Goal: Check status: Check status

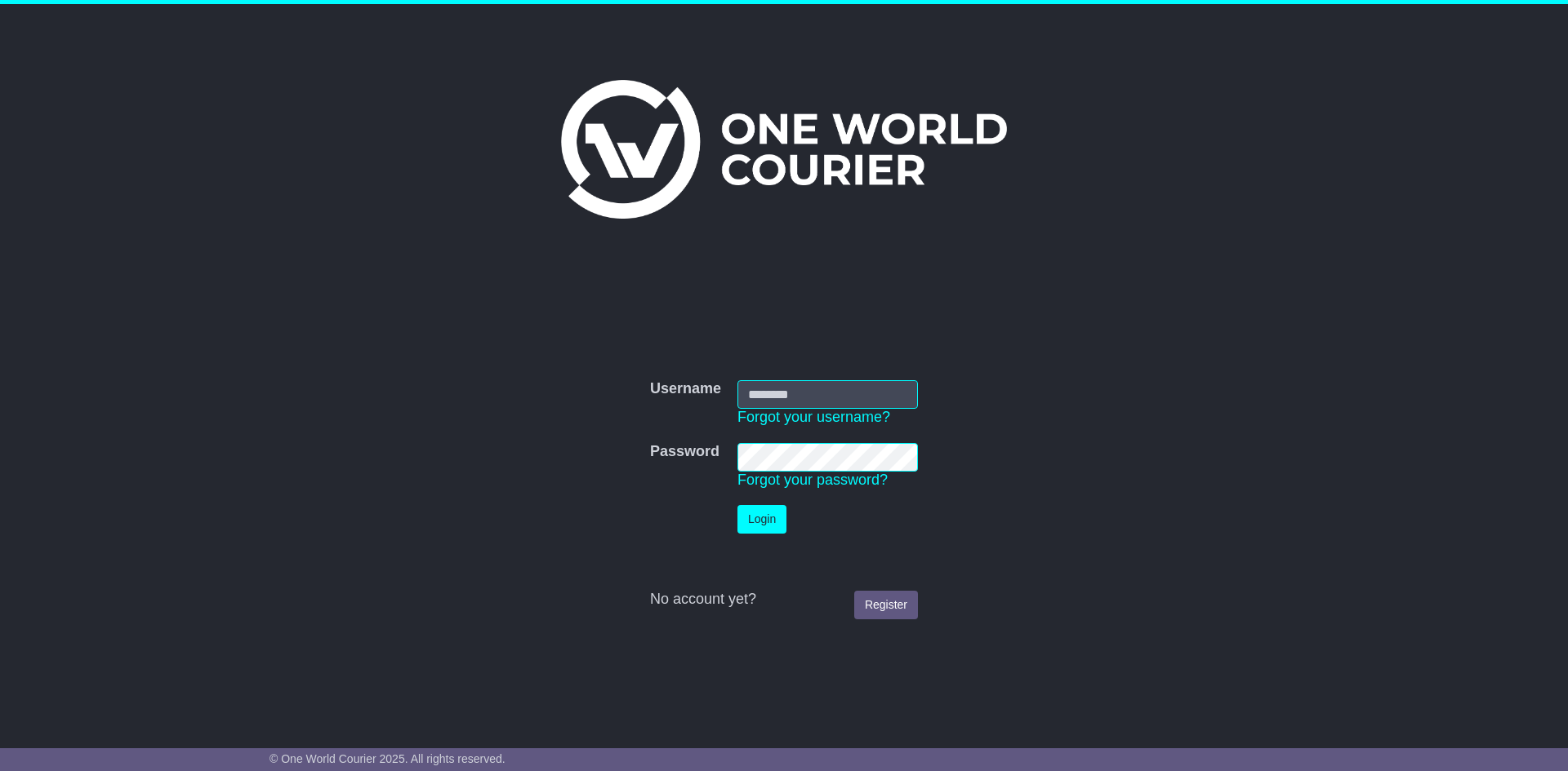
type input "**********"
drag, startPoint x: 773, startPoint y: 559, endPoint x: 759, endPoint y: 535, distance: 27.8
click at [771, 556] on div at bounding box center [784, 571] width 268 height 41
click at [756, 505] on button "Login" at bounding box center [762, 519] width 49 height 29
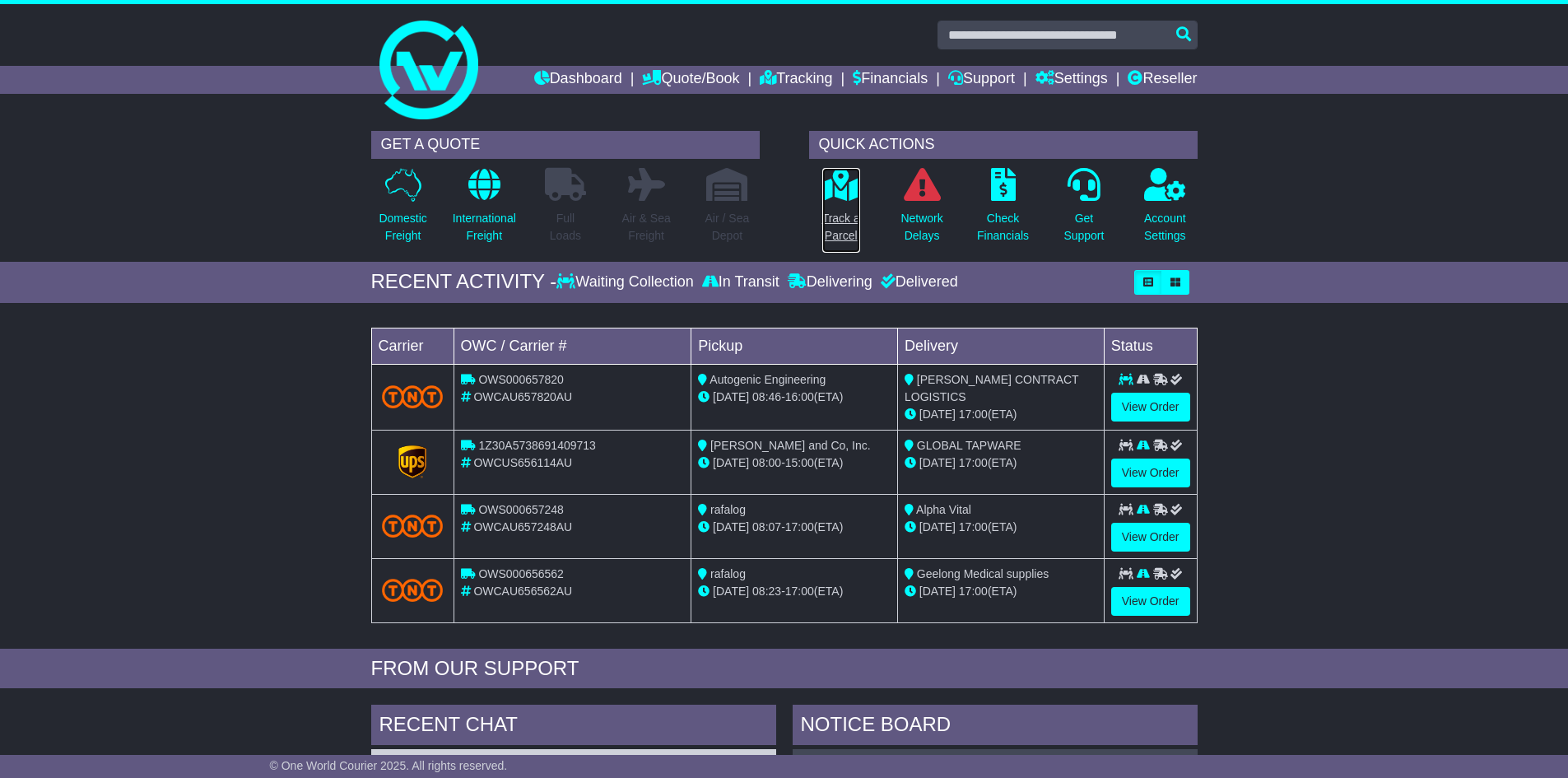
click at [838, 203] on link "Track a Parcel" at bounding box center [841, 210] width 39 height 87
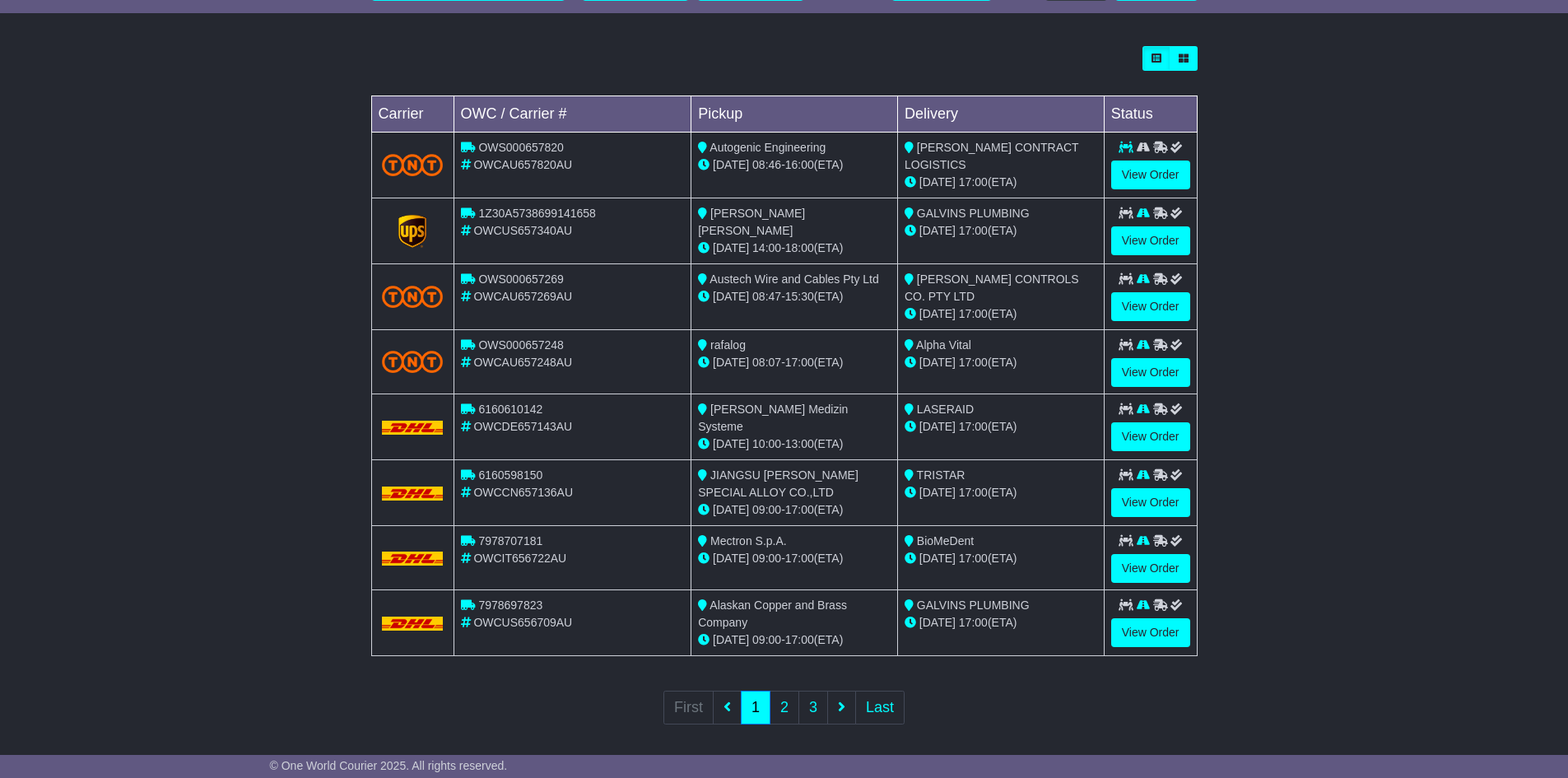
scroll to position [445, 0]
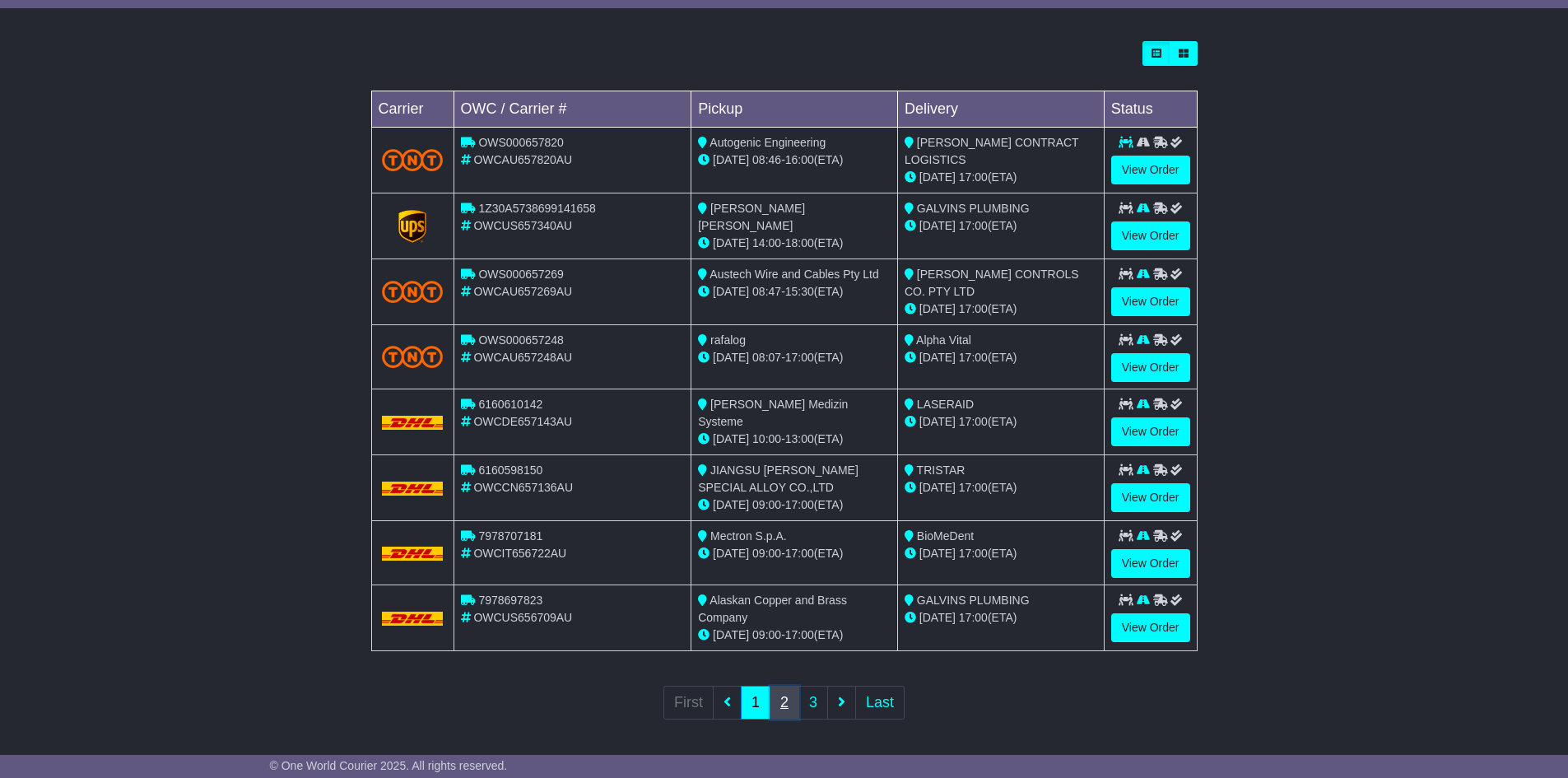
click at [789, 698] on link "2" at bounding box center [784, 703] width 29 height 34
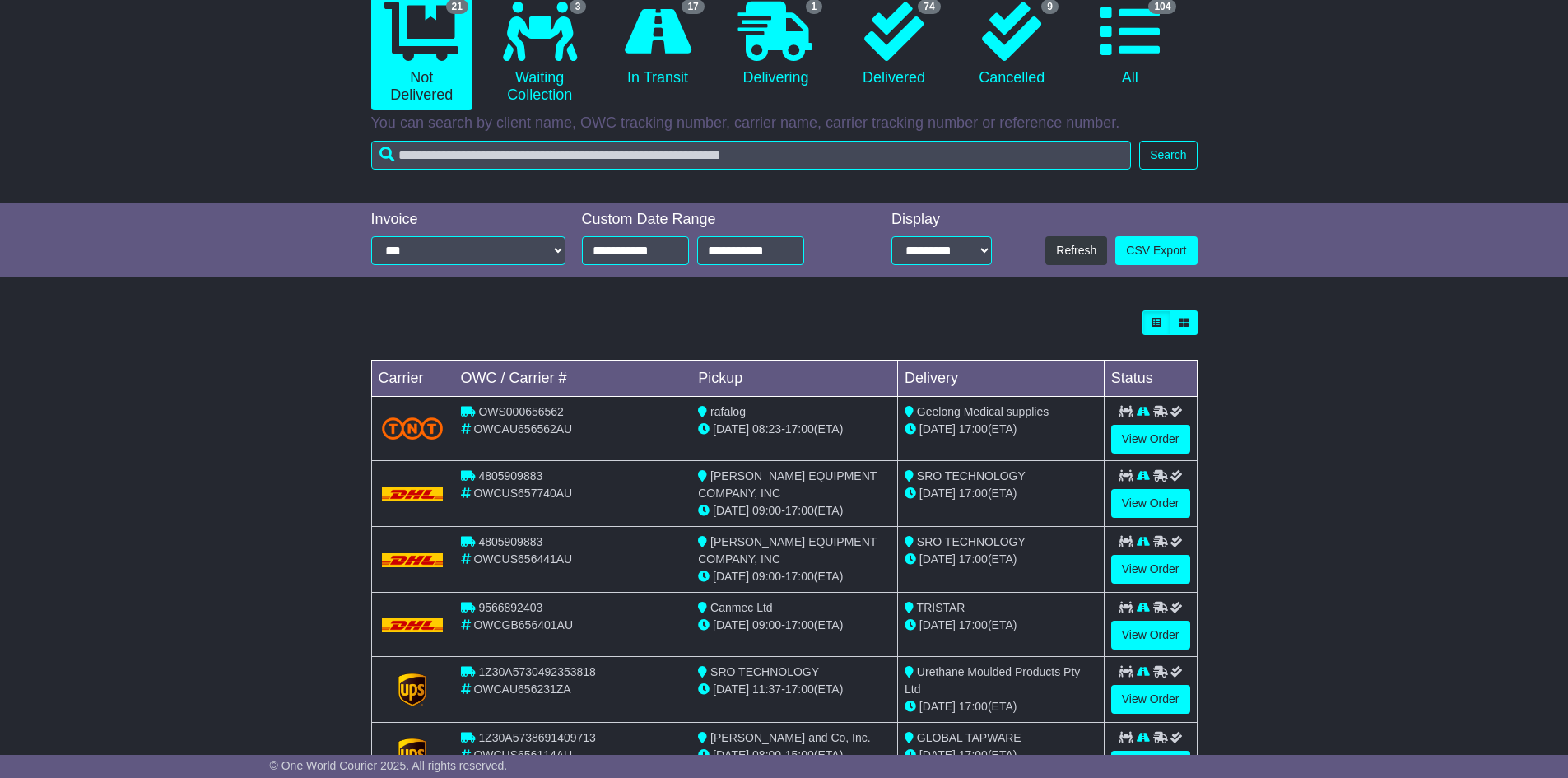
scroll to position [329, 0]
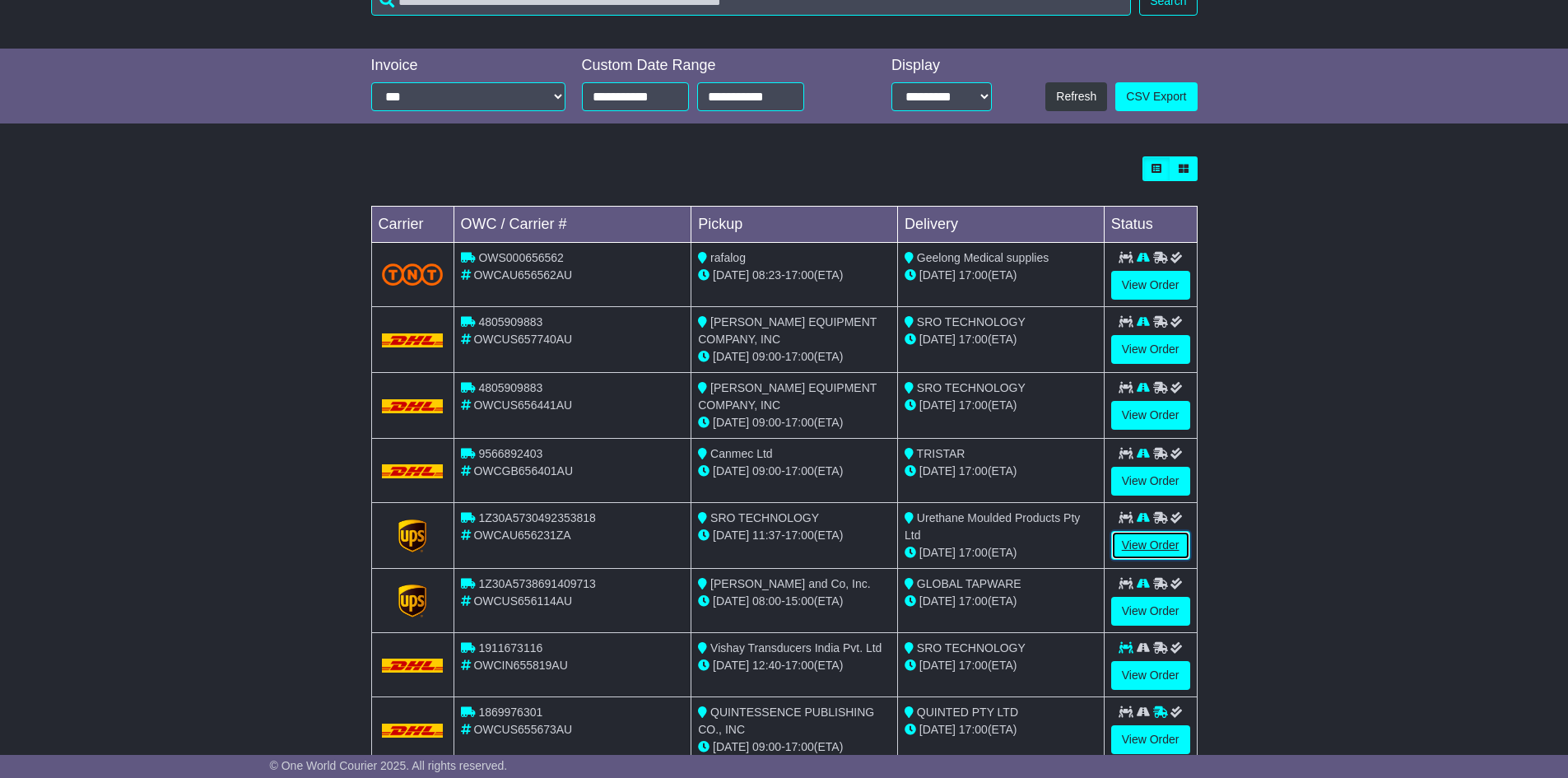
click at [1152, 543] on link "View Order" at bounding box center [1150, 546] width 79 height 29
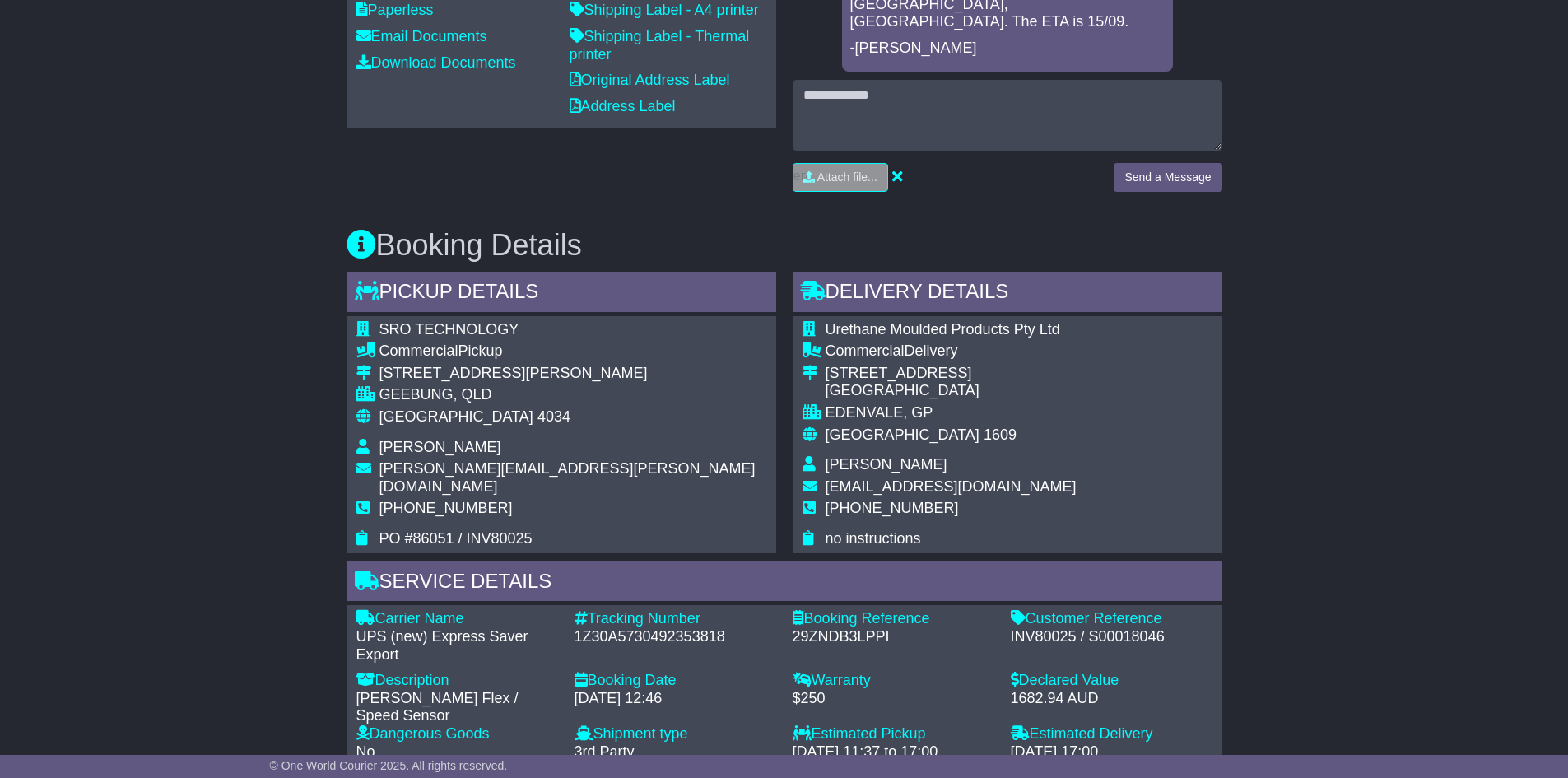
scroll to position [988, 0]
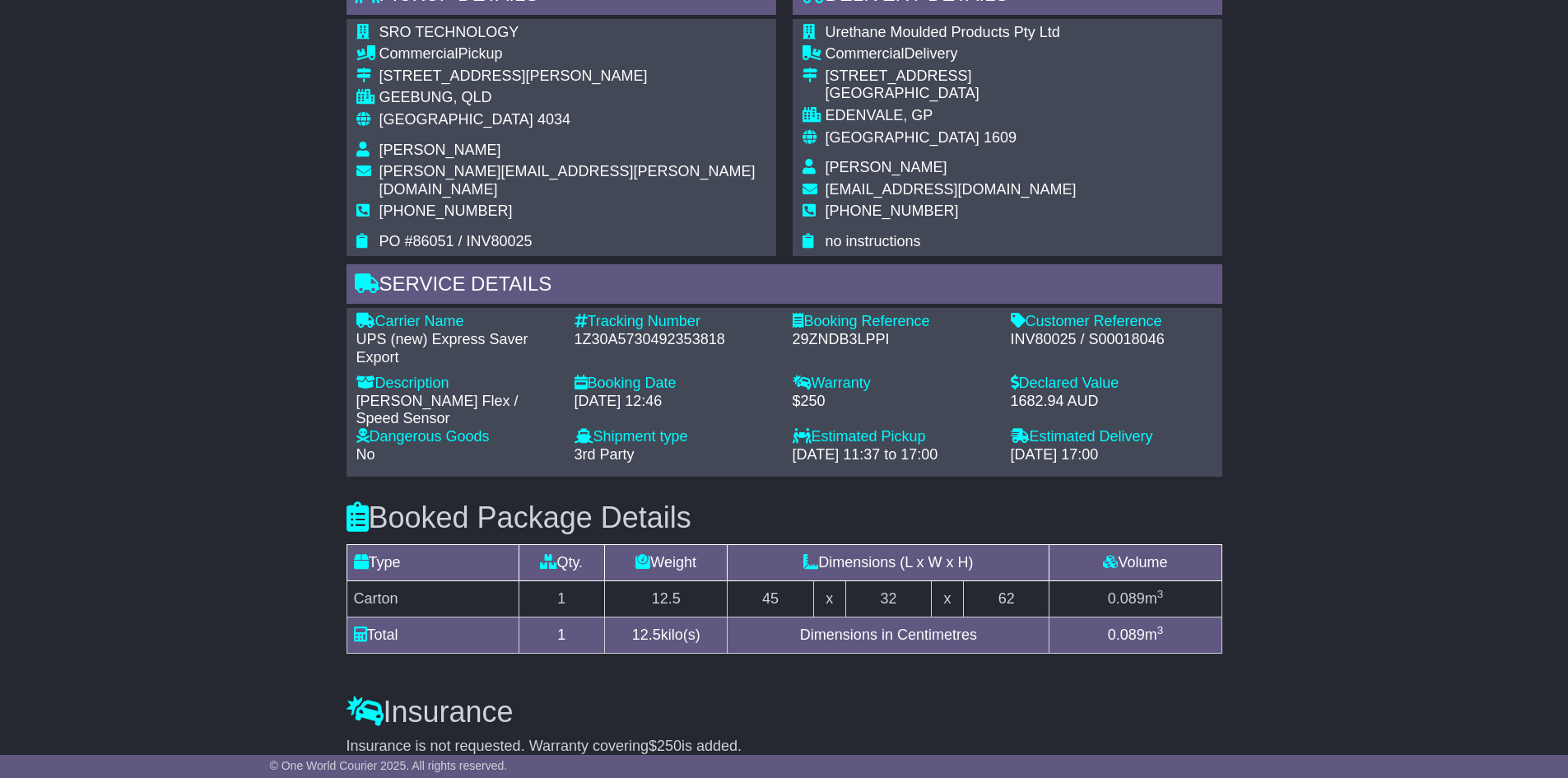
click at [627, 331] on div "1Z30A5730492353818" at bounding box center [675, 340] width 202 height 19
click at [623, 331] on div "1Z30A5730492353818" at bounding box center [675, 340] width 202 height 19
copy div "1Z30A5730492353818"
